Goal: Transaction & Acquisition: Download file/media

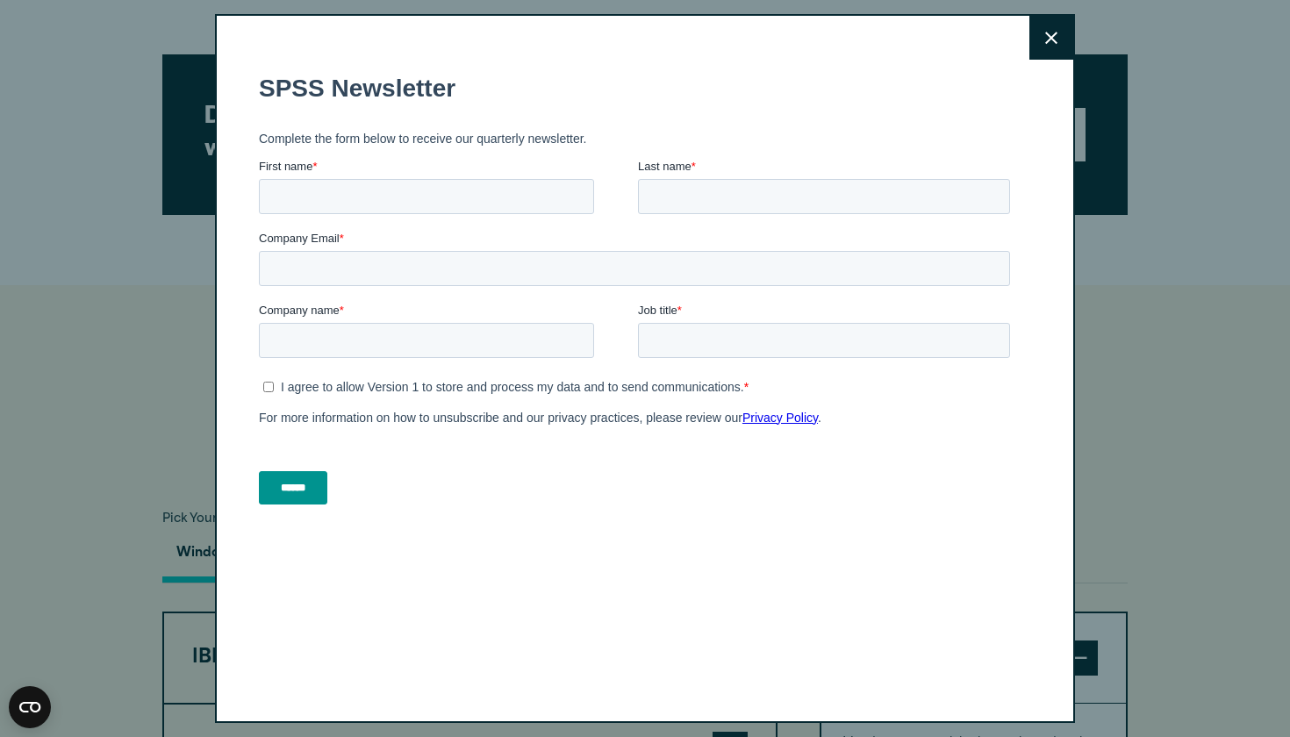
scroll to position [811, 0]
click at [1048, 39] on icon at bounding box center [1051, 38] width 12 height 12
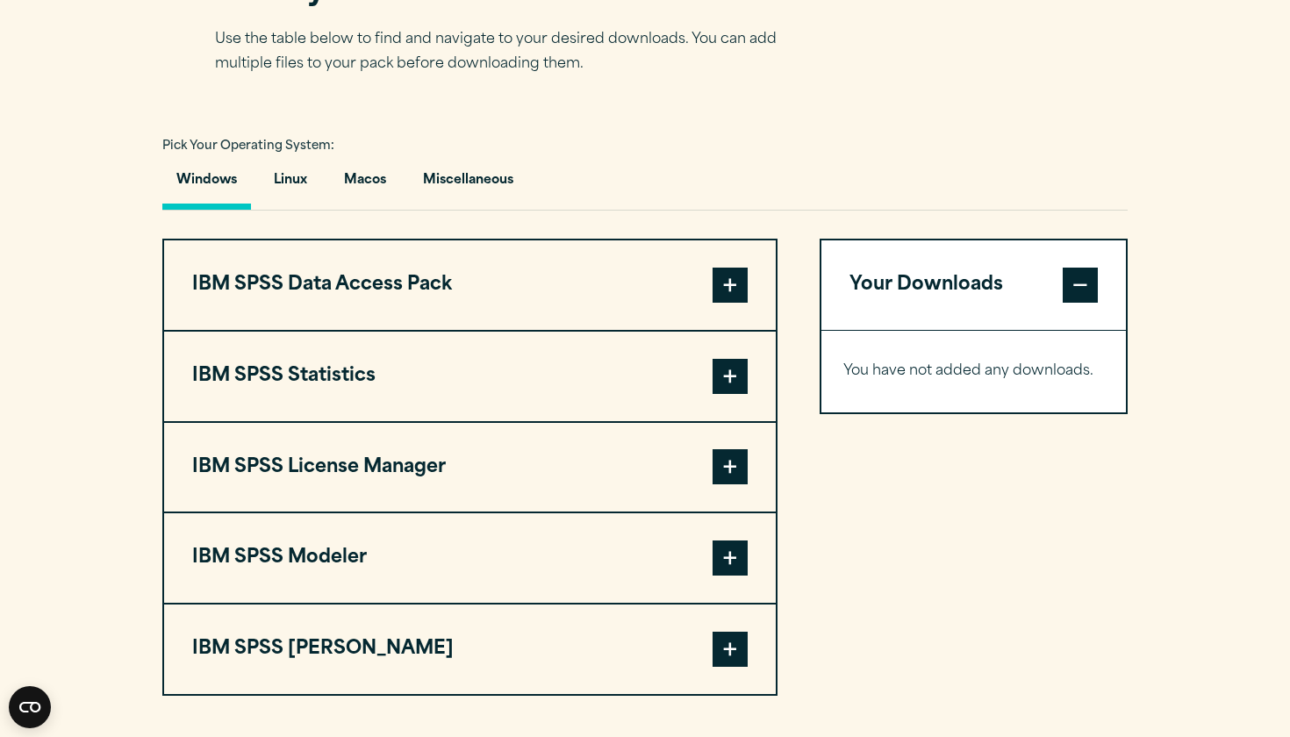
scroll to position [1215, 0]
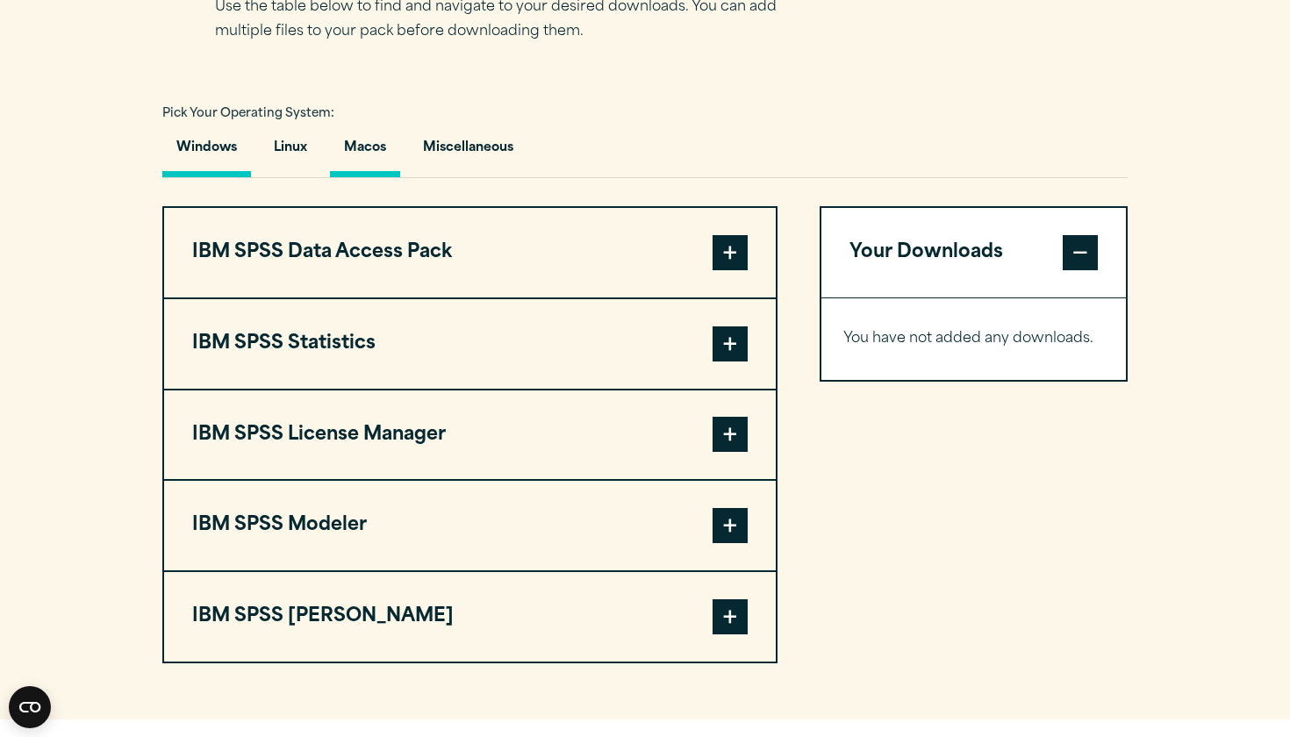
click at [379, 153] on button "Macos" at bounding box center [365, 152] width 70 height 50
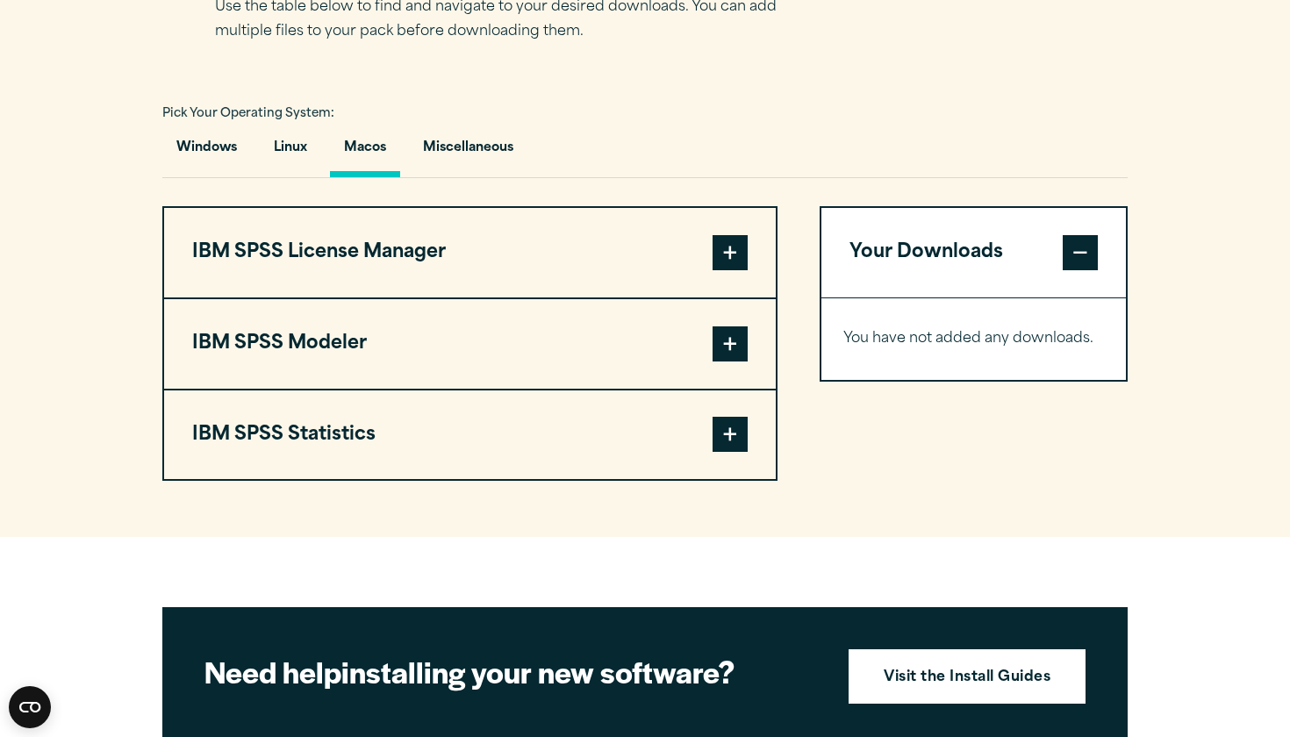
click at [740, 426] on span at bounding box center [729, 434] width 35 height 35
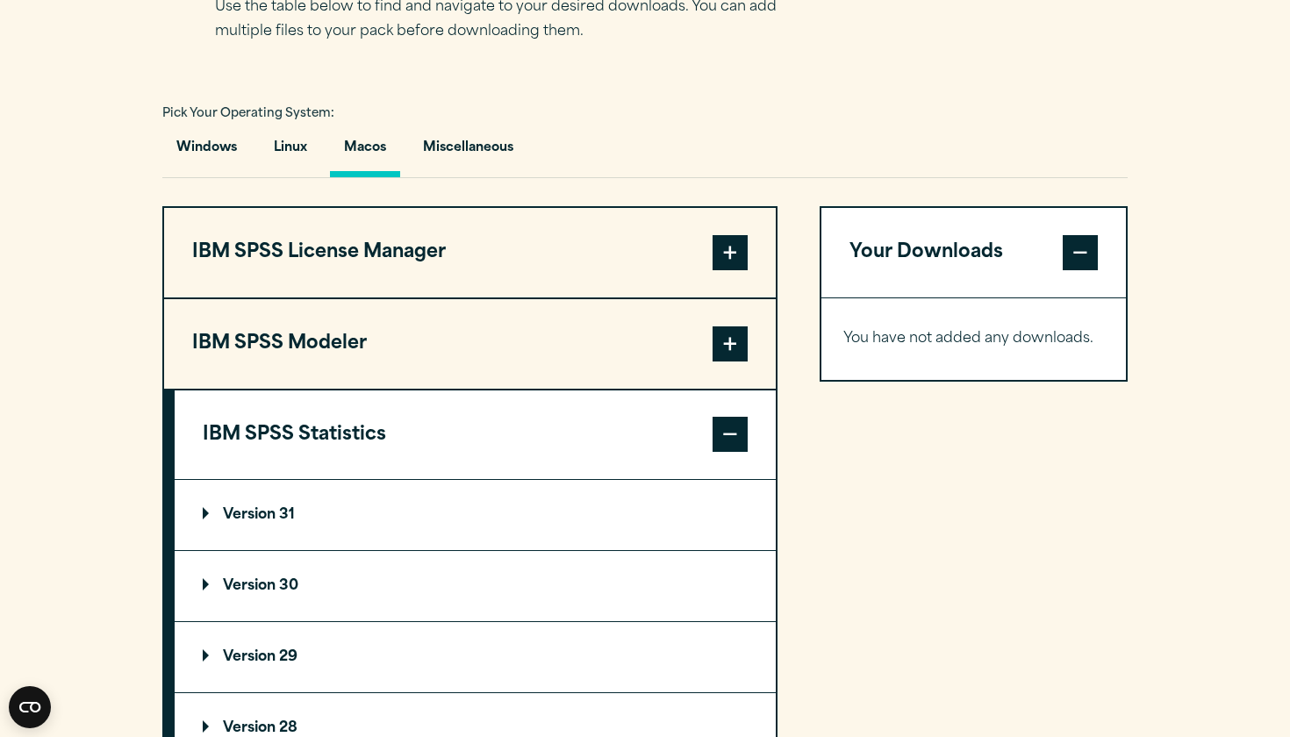
click at [277, 511] on p "Version 31" at bounding box center [249, 515] width 92 height 14
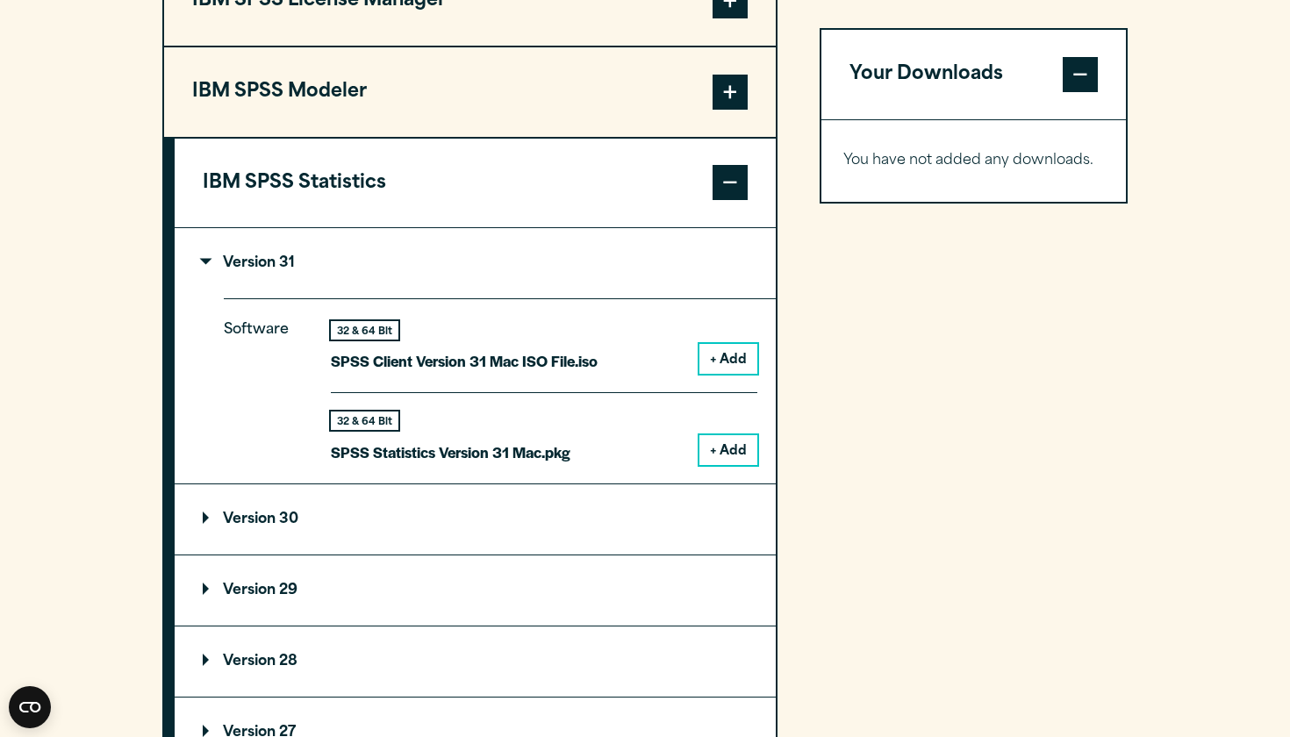
scroll to position [1471, 0]
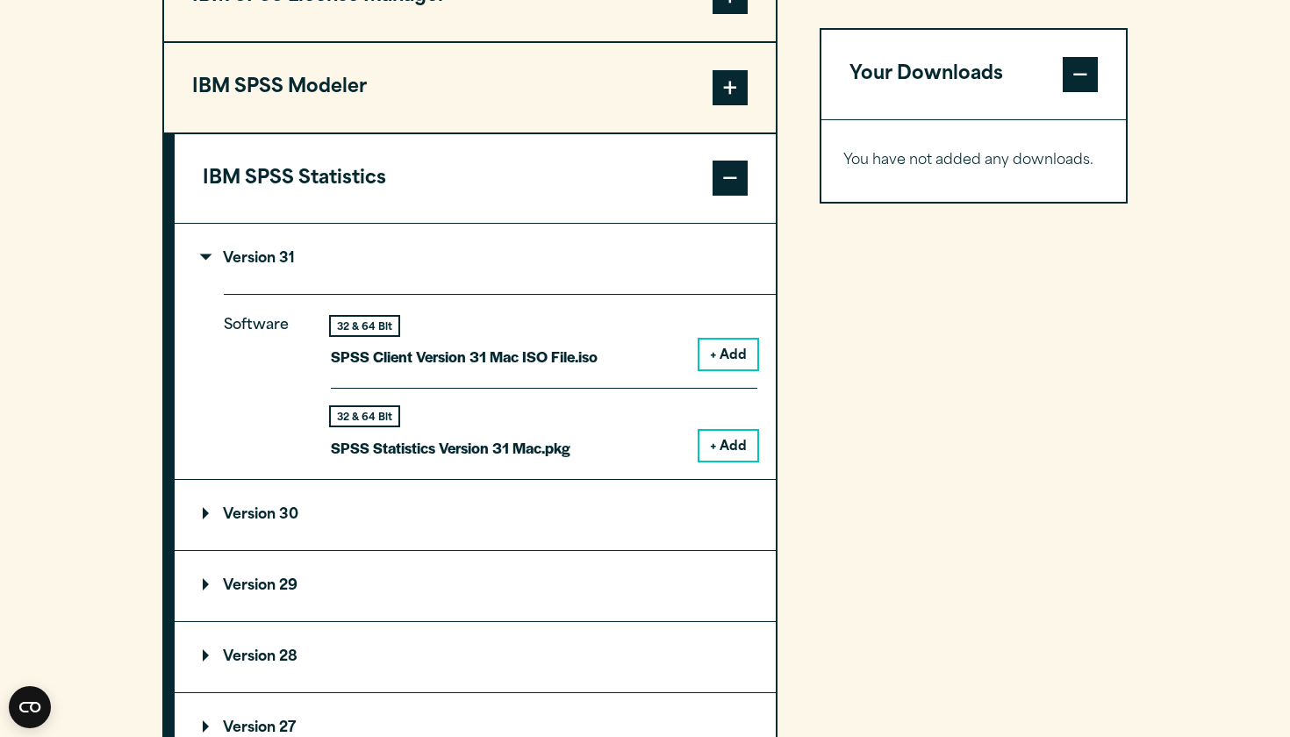
click at [728, 358] on button "+ Add" at bounding box center [728, 355] width 58 height 30
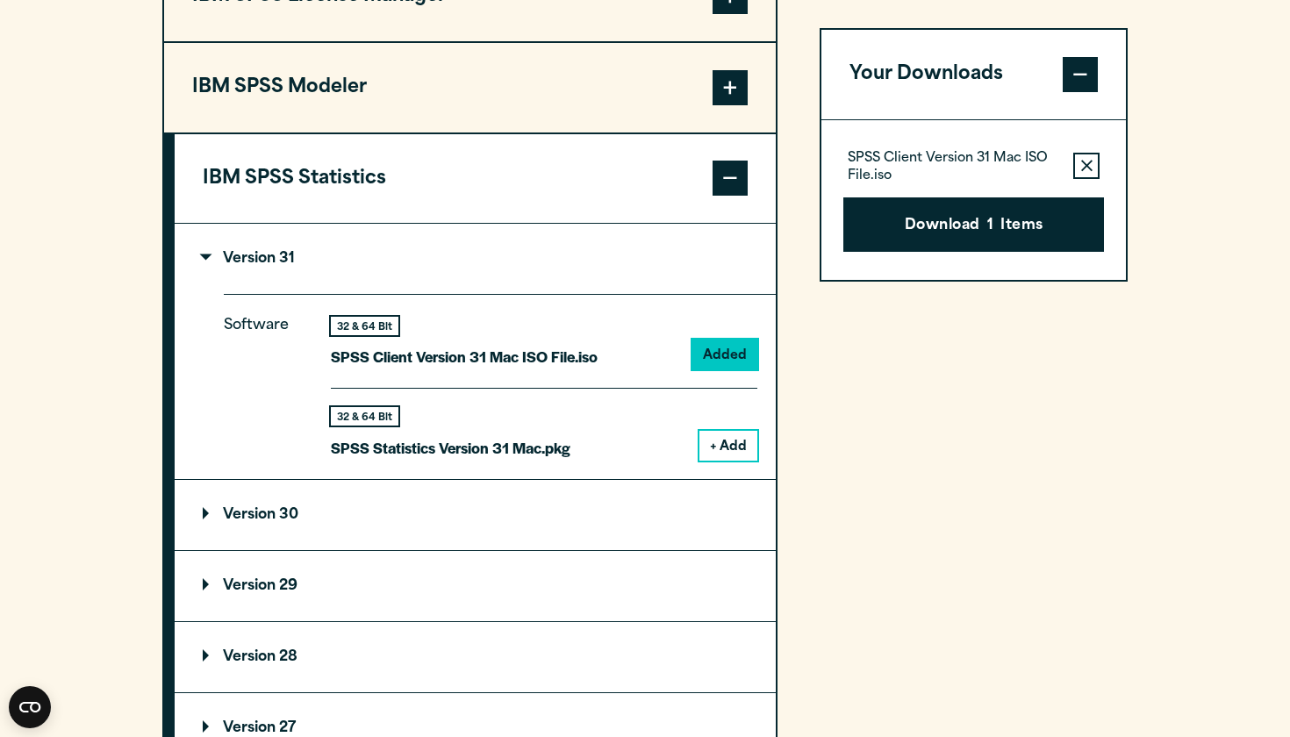
click at [721, 449] on button "+ Add" at bounding box center [728, 446] width 58 height 30
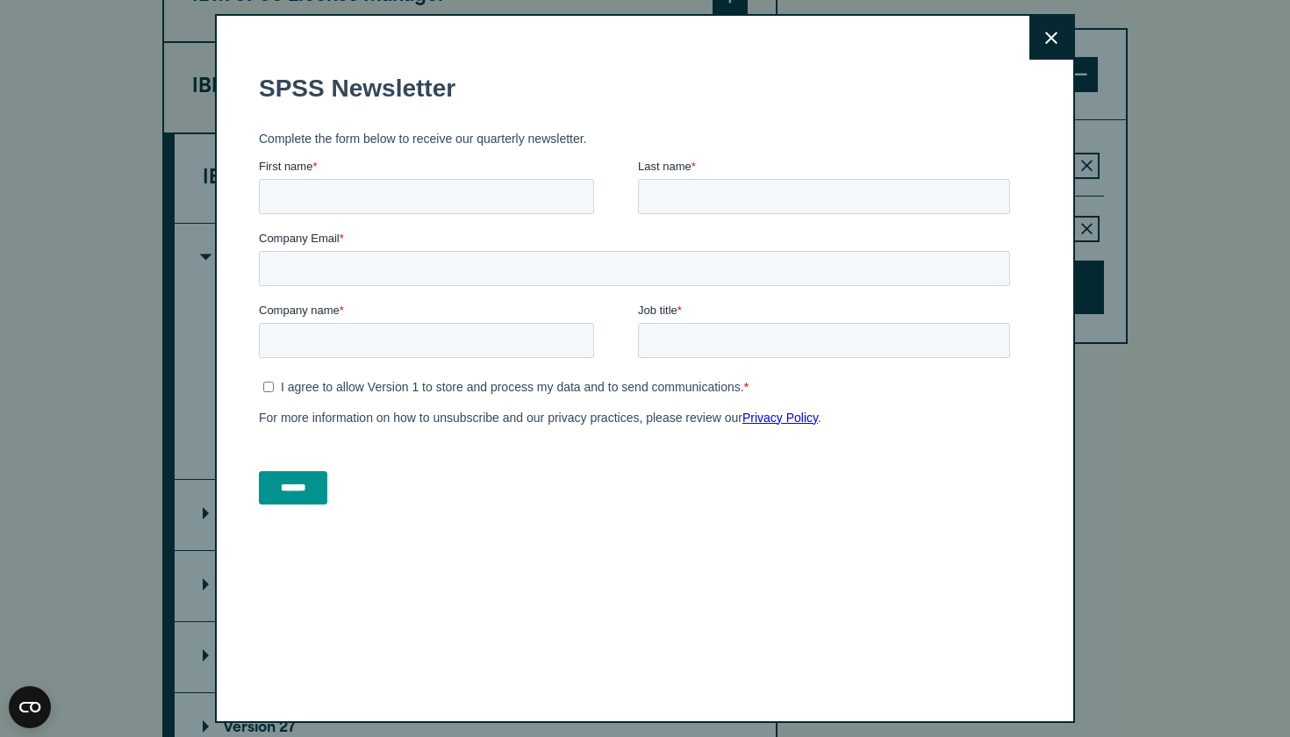
click at [1050, 46] on button "Close" at bounding box center [1051, 38] width 44 height 44
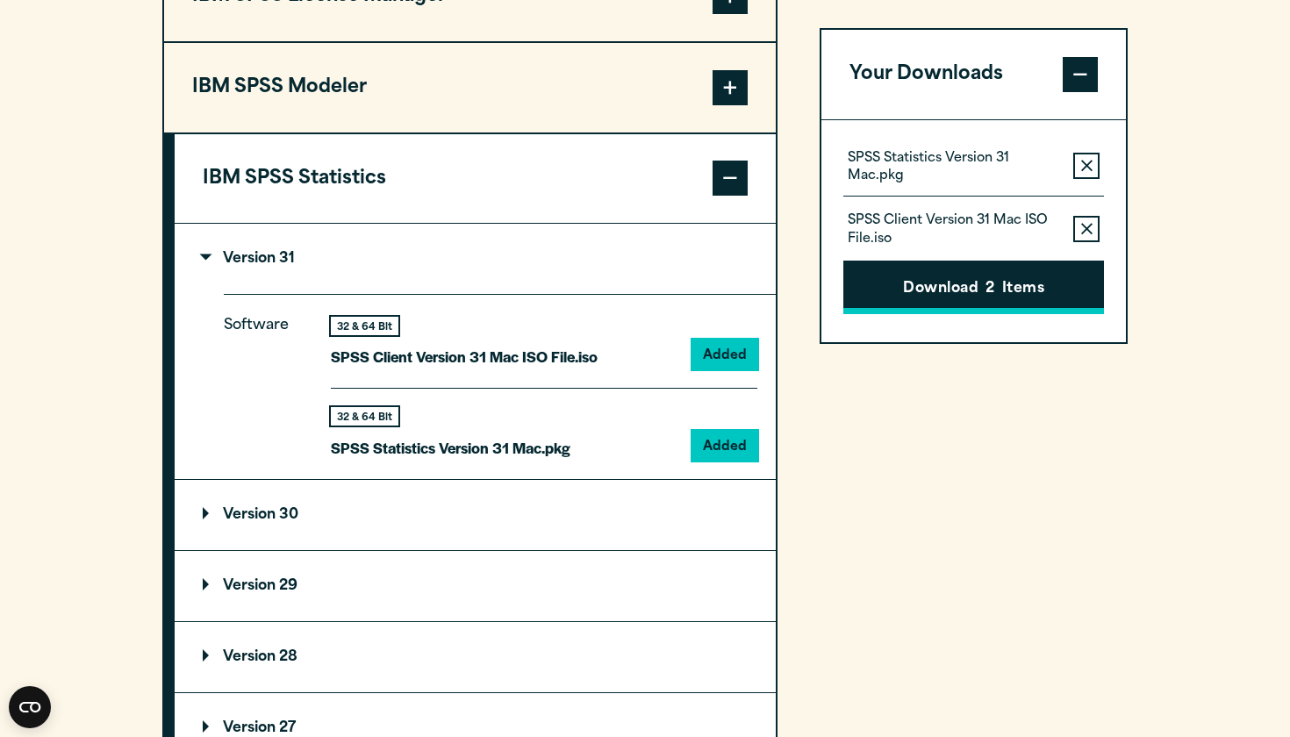
click at [971, 302] on button "Download 2 Items" at bounding box center [973, 288] width 261 height 54
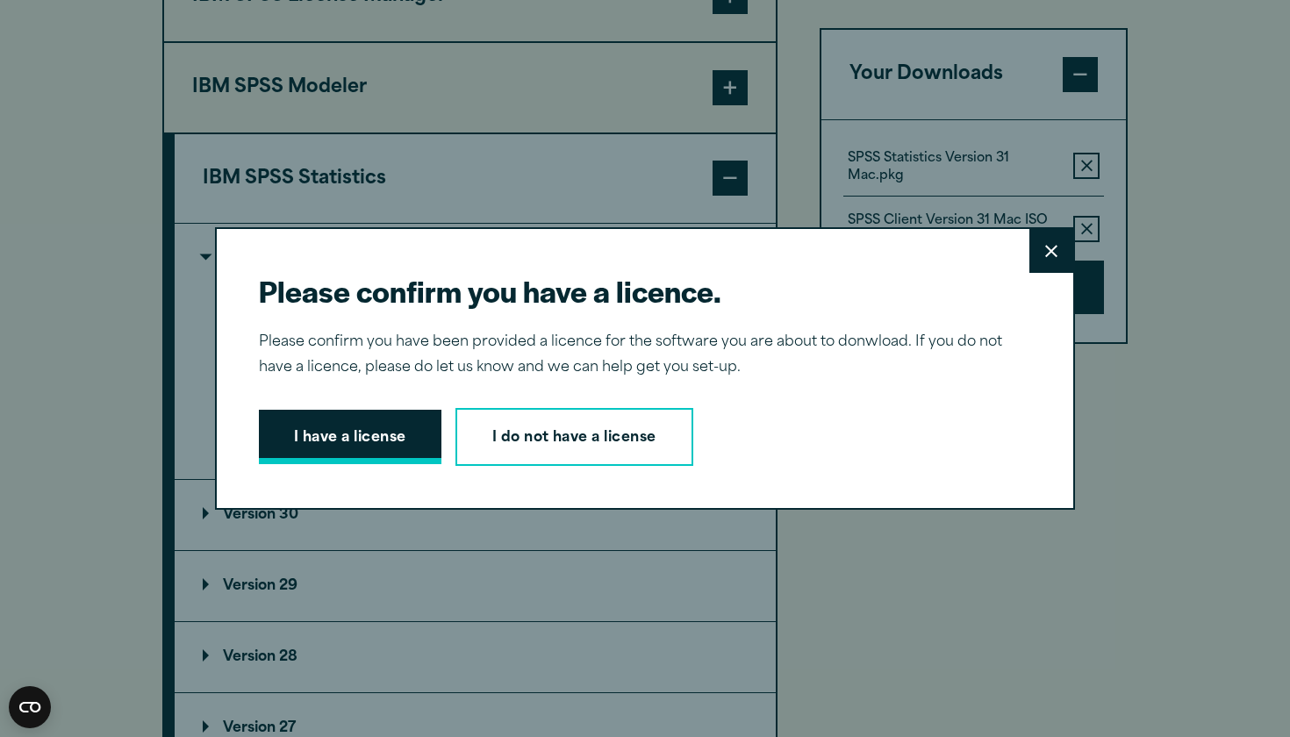
click at [386, 425] on button "I have a license" at bounding box center [350, 437] width 182 height 54
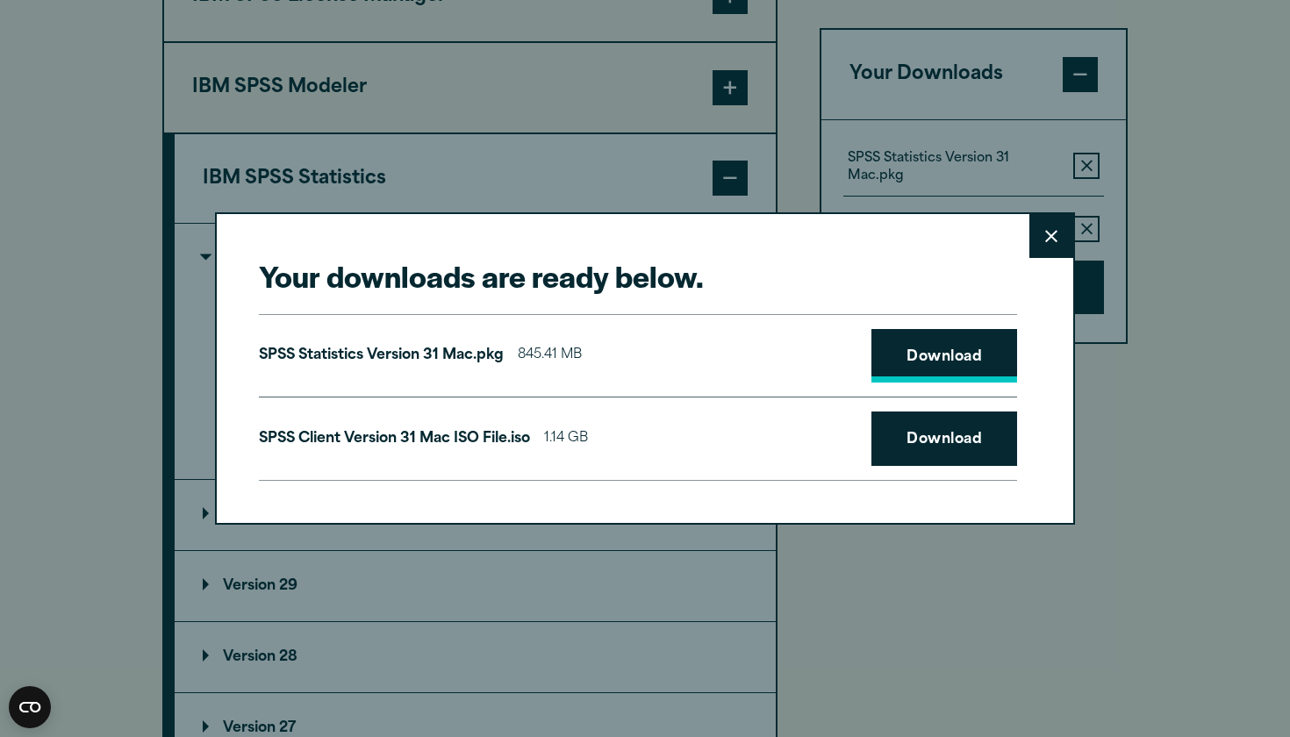
click at [957, 368] on link "Download" at bounding box center [944, 356] width 146 height 54
click at [947, 361] on link "Download" at bounding box center [944, 356] width 146 height 54
drag, startPoint x: 1206, startPoint y: 0, endPoint x: 1149, endPoint y: 192, distance: 200.4
click at [1149, 192] on div "Your downloads are ready below. Close SPSS Statistics Version 31 Mac.pkg 845.41…" at bounding box center [645, 368] width 1290 height 737
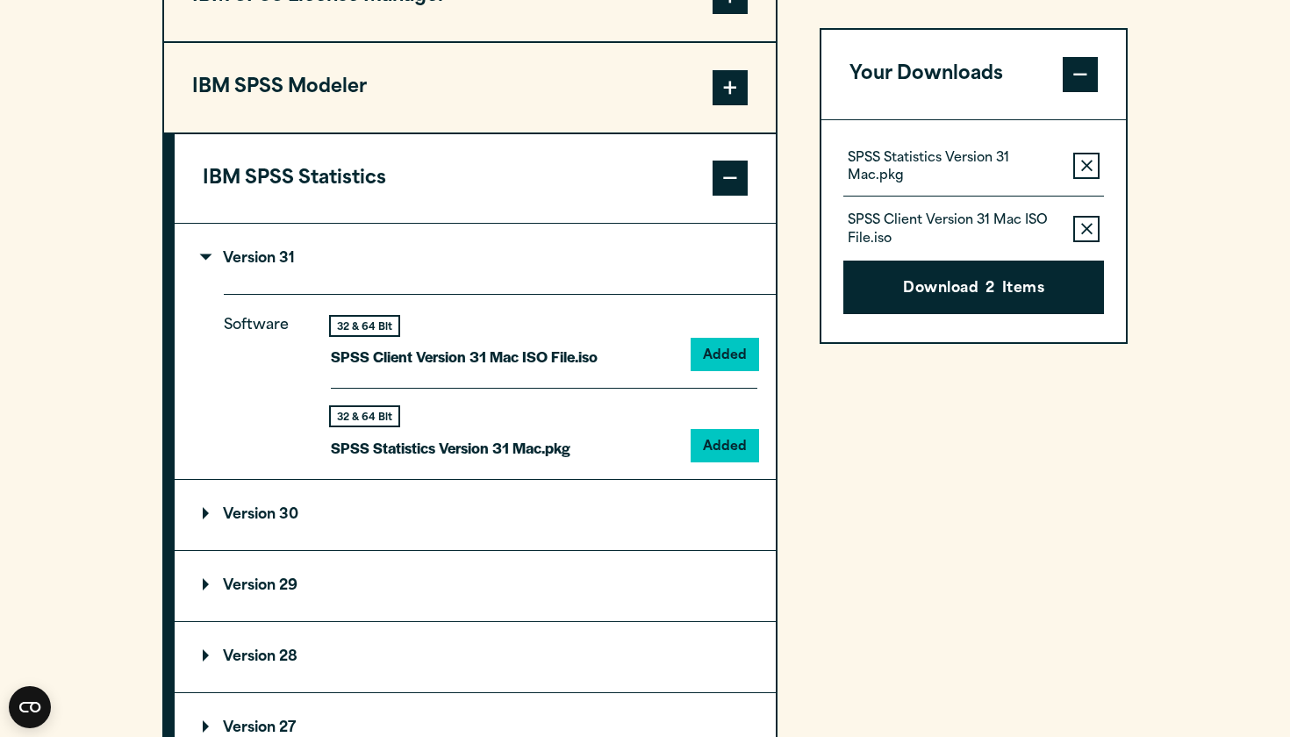
click at [1148, 183] on section "Select your software downloads Use the table below to find and navigate to your…" at bounding box center [645, 258] width 1290 height 1269
click at [1215, 221] on section "Select your software downloads Use the table below to find and navigate to your…" at bounding box center [645, 258] width 1290 height 1269
click at [1201, 125] on section "Select your software downloads Use the table below to find and navigate to your…" at bounding box center [645, 258] width 1290 height 1269
